Goal: Feedback & Contribution: Leave review/rating

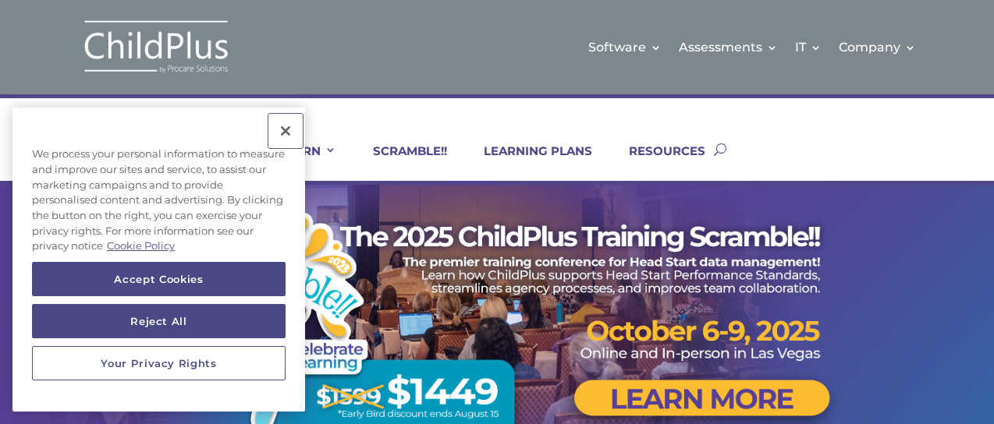
click at [283, 128] on button "Close" at bounding box center [285, 131] width 34 height 34
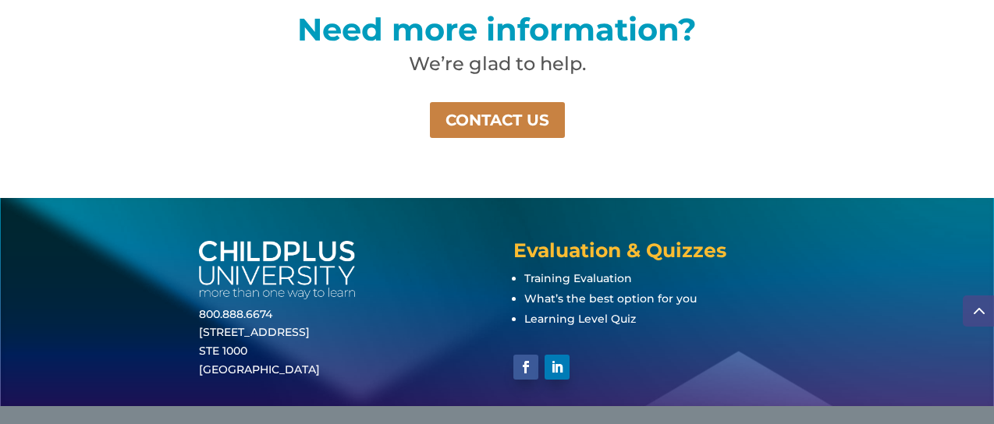
scroll to position [1204, 0]
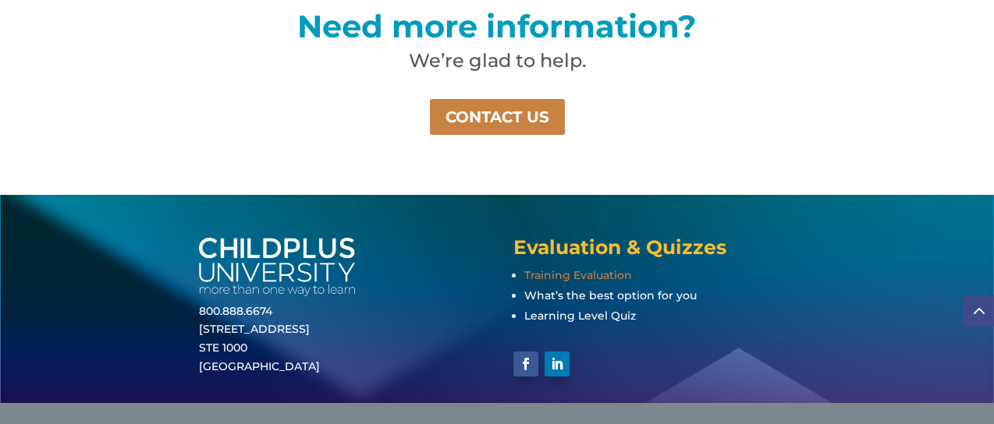
click at [569, 271] on span "Training Evaluation" at bounding box center [578, 275] width 108 height 14
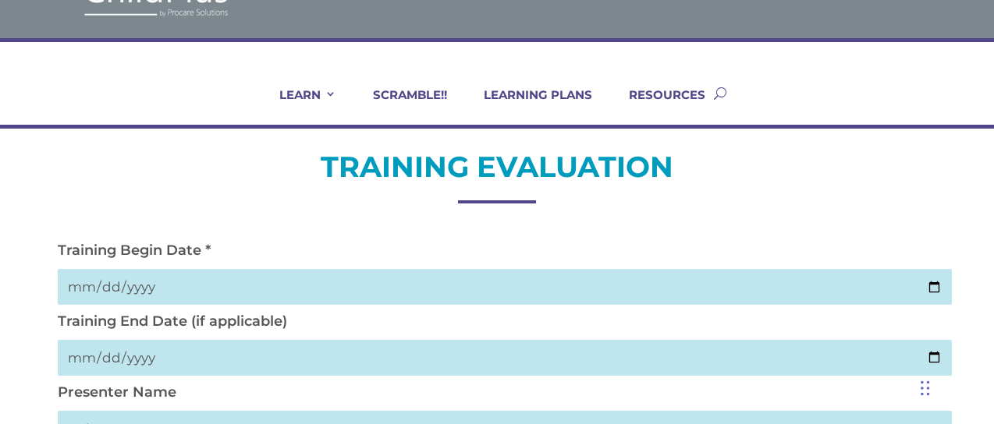
scroll to position [64, 0]
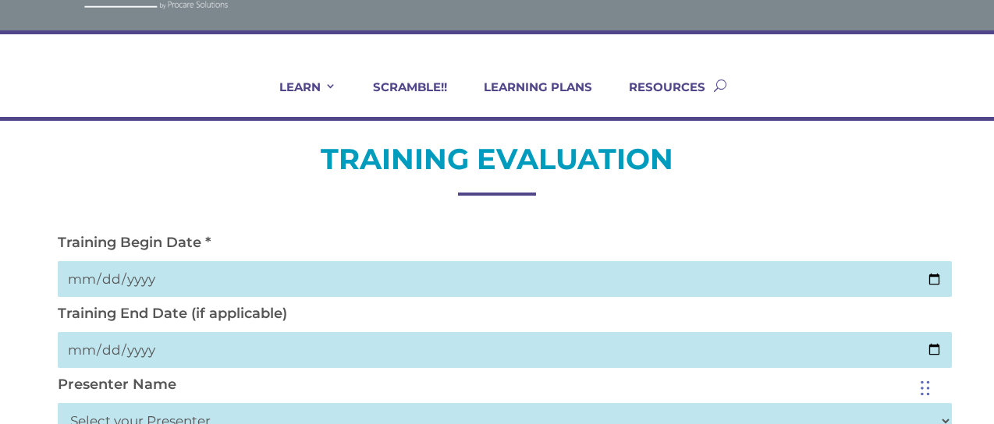
click at [87, 274] on input "date" at bounding box center [505, 279] width 895 height 36
click at [98, 278] on input "date" at bounding box center [505, 279] width 895 height 36
type input "2025-09-18"
click at [89, 344] on input "date" at bounding box center [505, 350] width 895 height 36
type input "2025-09-18"
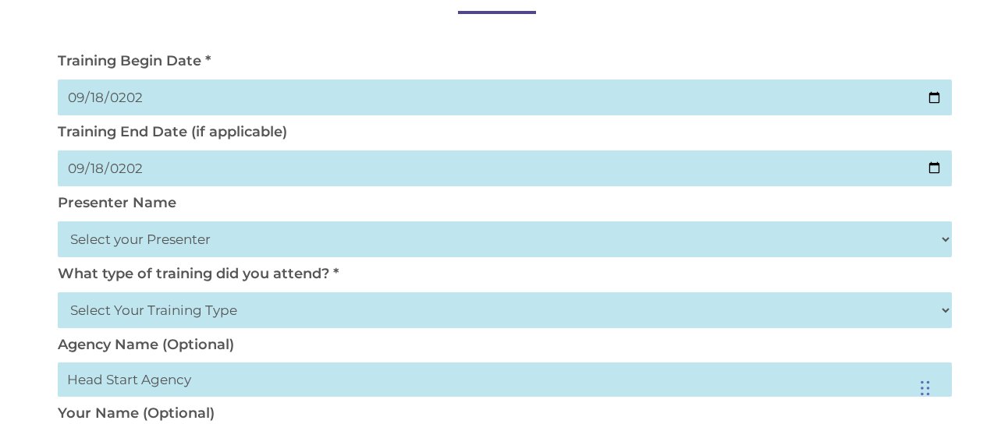
scroll to position [257, 0]
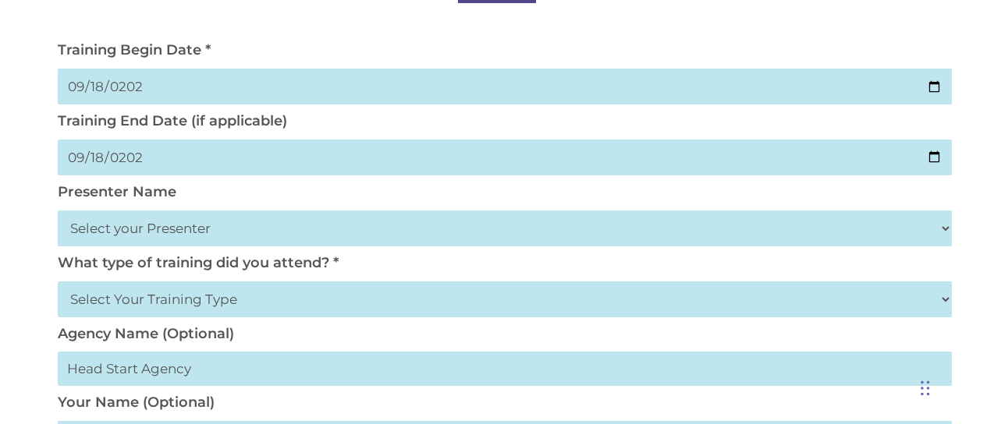
click at [944, 227] on select "Select your Presenter Aaron Dickerson Amy Corkery Cindy Coats Danielle Hensley …" at bounding box center [505, 229] width 895 height 36
select select "Haase, Trish"
click at [58, 211] on select "Select your Presenter Aaron Dickerson Amy Corkery Cindy Coats Danielle Hensley …" at bounding box center [505, 229] width 895 height 36
click at [384, 304] on select "Select Your Training Type On-site (at your agency) Virtual Visit Live Group Web…" at bounding box center [505, 300] width 895 height 36
select select "On-site (at your agency)"
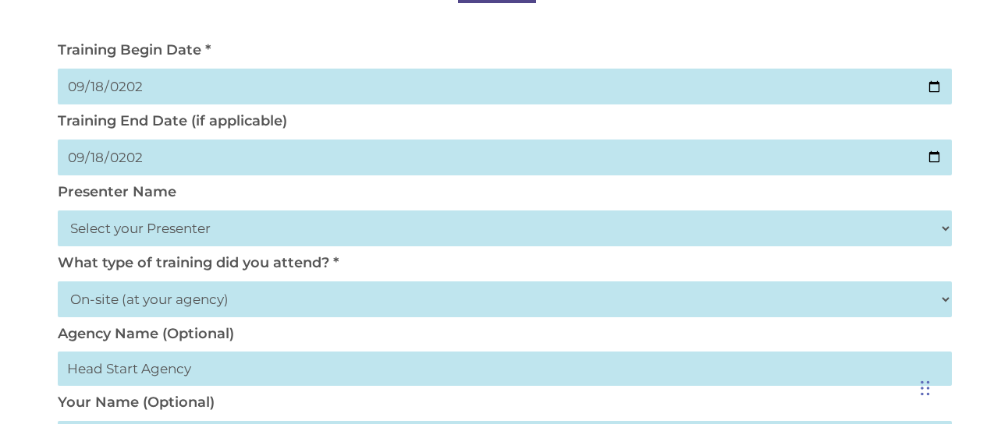
click at [58, 282] on select "Select Your Training Type On-site (at your agency) Virtual Visit Live Group Web…" at bounding box center [505, 300] width 895 height 36
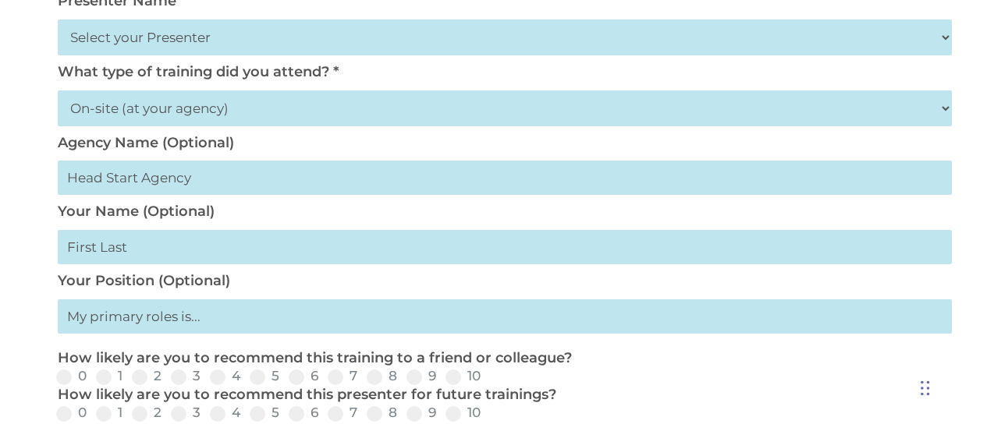
scroll to position [449, 0]
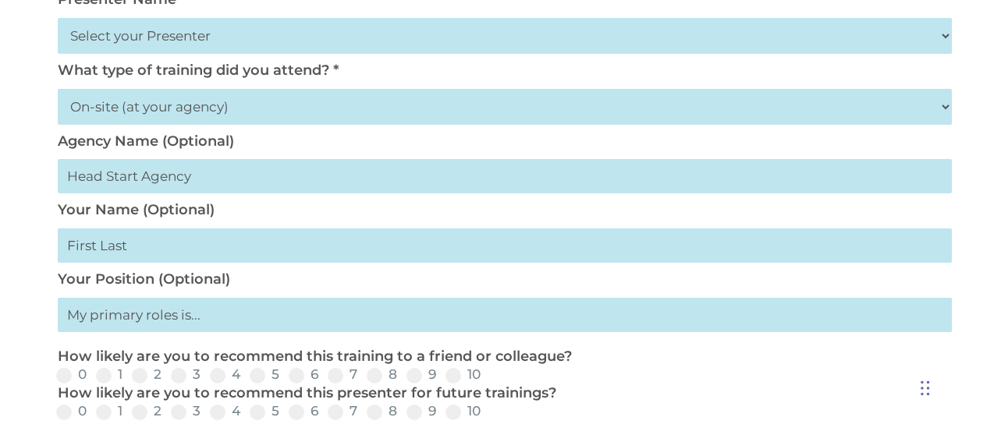
click at [203, 321] on input "text" at bounding box center [505, 315] width 895 height 34
click at [204, 314] on input "text" at bounding box center [505, 315] width 895 height 34
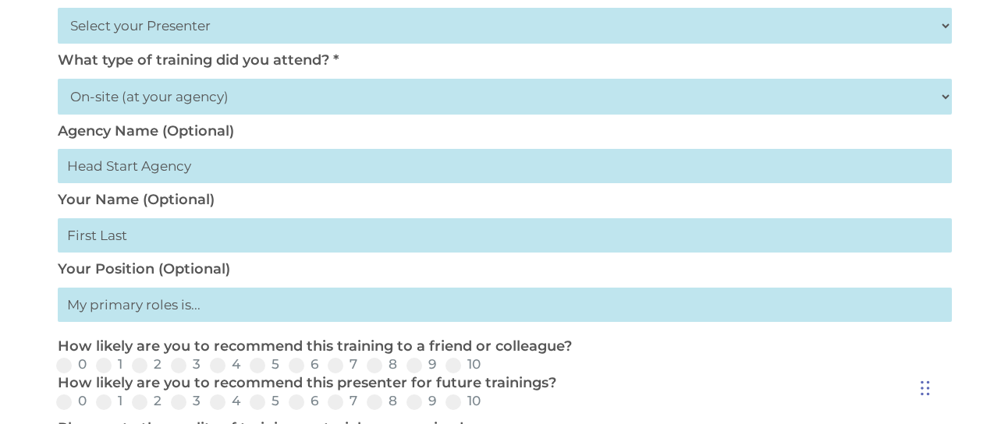
scroll to position [458, 0]
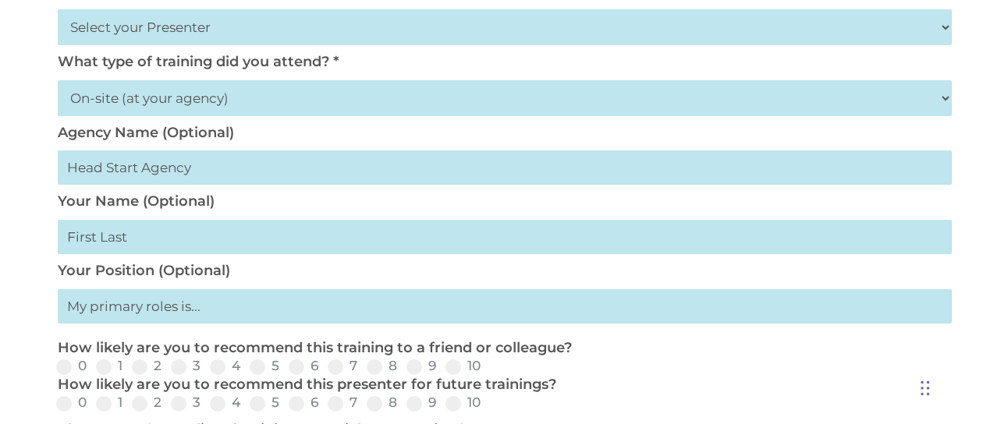
click at [148, 239] on input "text" at bounding box center [505, 237] width 895 height 34
type input "Laura Dills"
click at [199, 310] on input "text" at bounding box center [505, 306] width 895 height 34
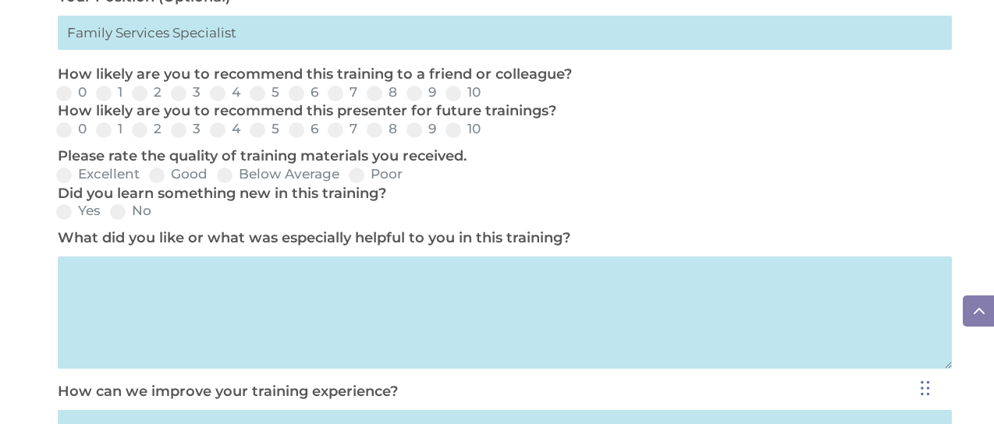
scroll to position [731, 0]
type input "Family Services Specialist"
click at [454, 98] on span at bounding box center [453, 95] width 16 height 16
click at [488, 98] on input "10" at bounding box center [493, 99] width 10 height 10
radio input "true"
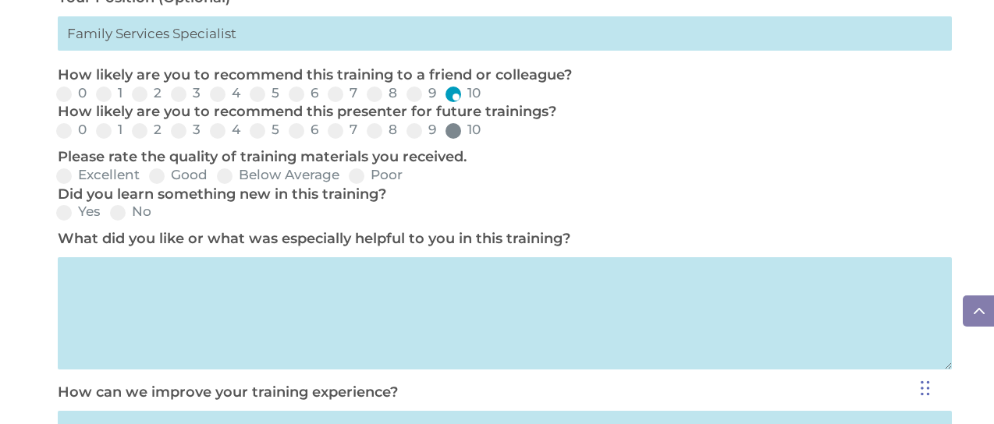
click at [451, 133] on span at bounding box center [453, 131] width 16 height 16
click at [488, 133] on input "10" at bounding box center [493, 136] width 10 height 10
radio input "true"
click at [72, 175] on label "Excellent" at bounding box center [97, 174] width 83 height 13
click at [147, 176] on input "Excellent" at bounding box center [152, 181] width 10 height 10
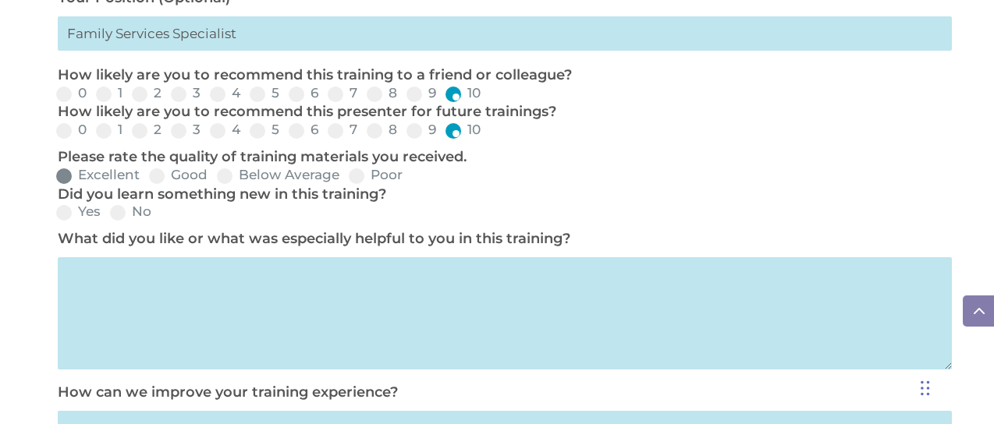
radio input "true"
click at [61, 218] on span at bounding box center [64, 213] width 16 height 16
click at [108, 218] on input "Yes" at bounding box center [113, 218] width 10 height 10
radio input "true"
click at [69, 272] on textarea at bounding box center [505, 313] width 895 height 112
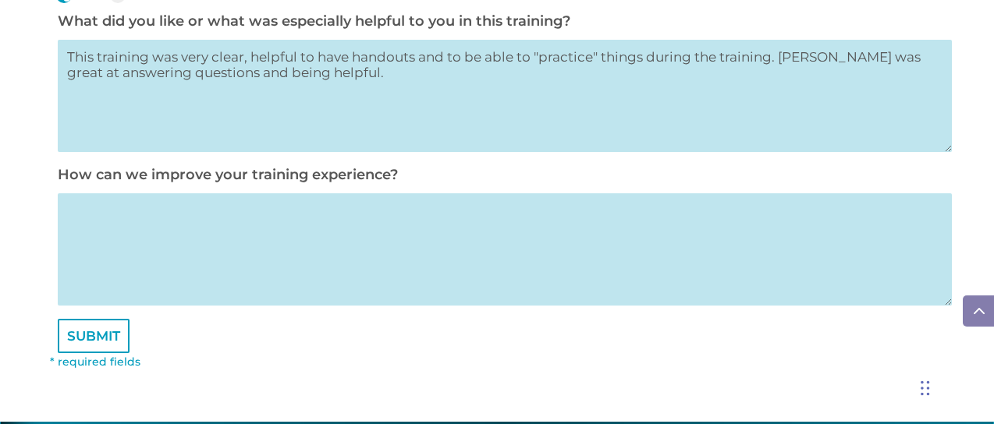
scroll to position [952, 0]
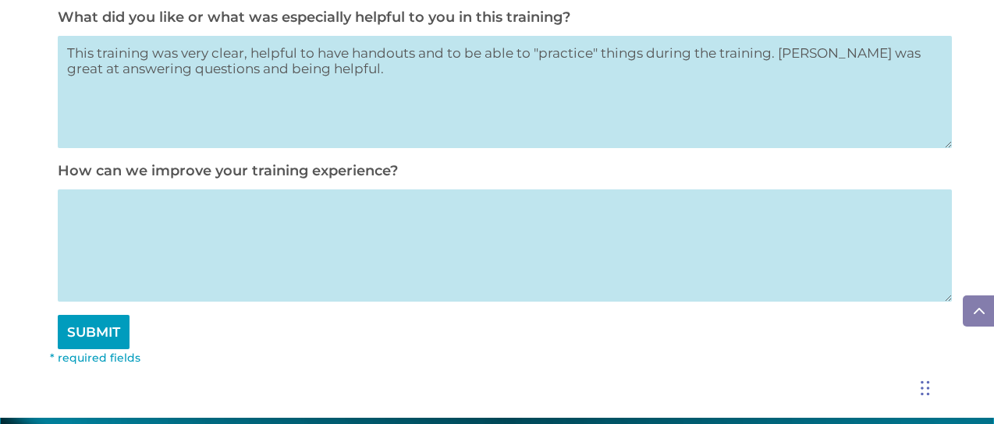
type textarea "This training was very clear, helpful to have handouts and to be able to "pract…"
click at [87, 342] on input "SUBMIT" at bounding box center [94, 332] width 72 height 34
